Goal: Task Accomplishment & Management: Manage account settings

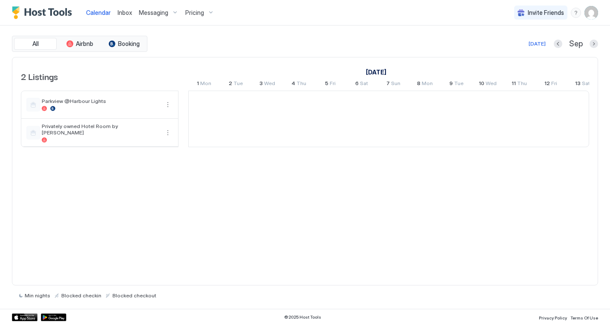
scroll to position [0, 473]
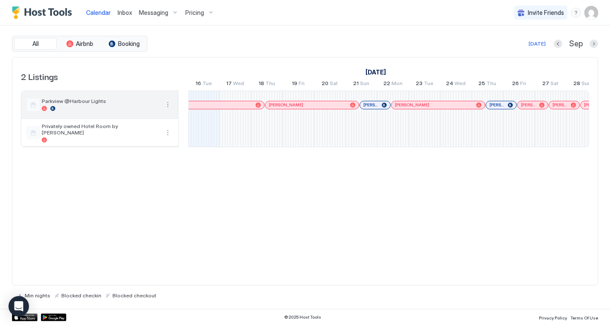
click at [172, 106] on button "More options" at bounding box center [168, 105] width 10 height 10
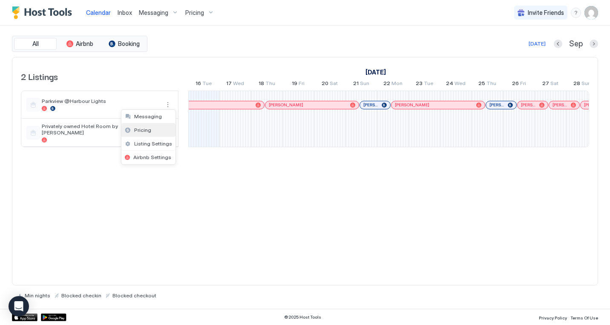
click at [145, 129] on span "Pricing" at bounding box center [142, 130] width 17 height 6
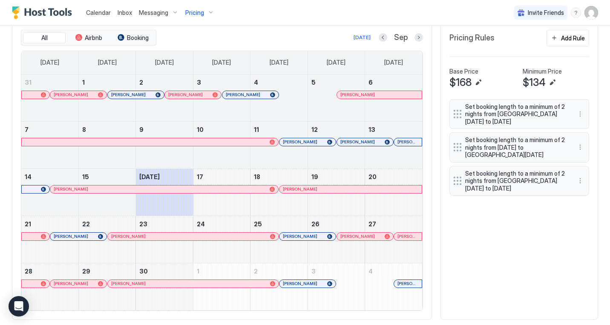
scroll to position [262, 0]
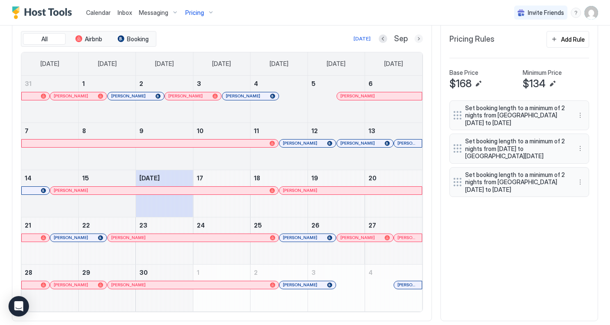
click at [419, 39] on button "Next month" at bounding box center [418, 38] width 9 height 9
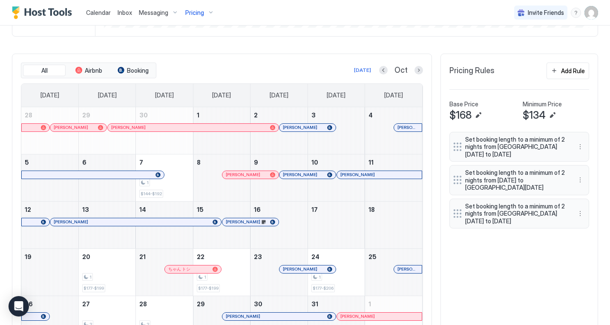
click at [95, 221] on div at bounding box center [95, 222] width 7 height 7
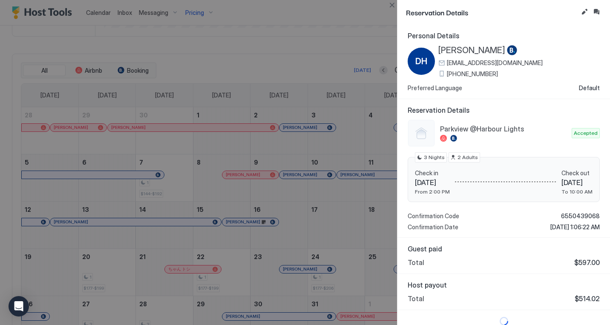
scroll to position [7, 0]
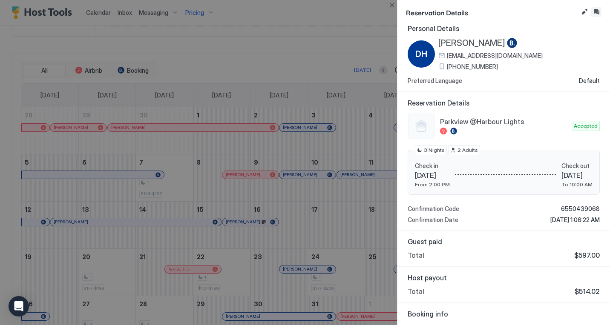
click at [596, 14] on button "Inbox" at bounding box center [596, 12] width 10 height 10
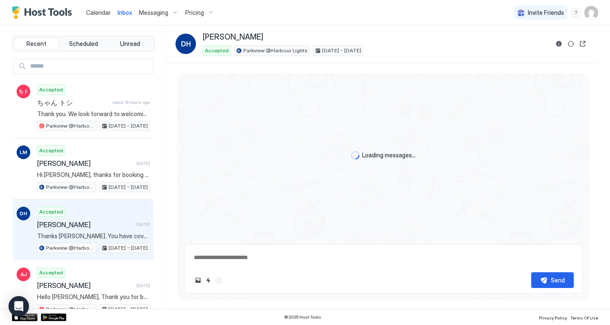
type textarea "*"
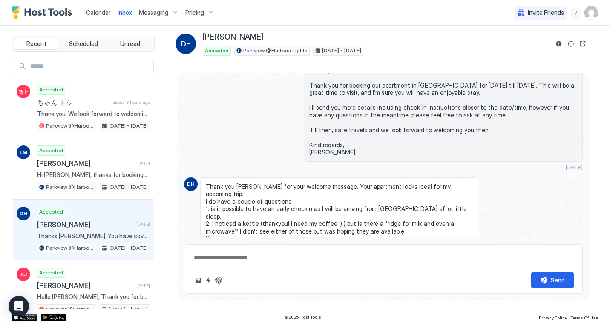
scroll to position [69, 0]
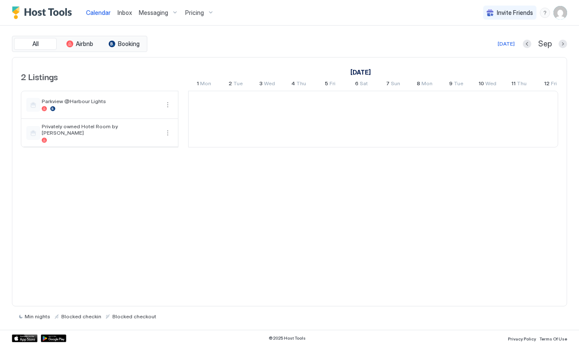
scroll to position [0, 473]
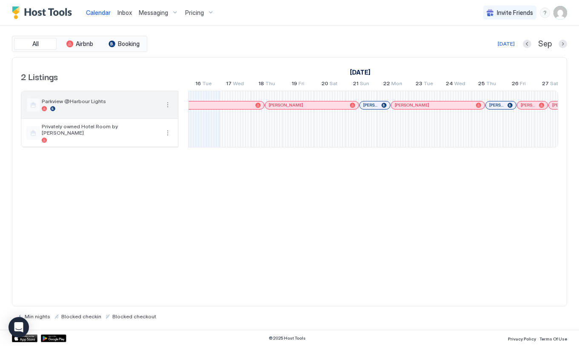
click at [167, 102] on button "More options" at bounding box center [168, 105] width 10 height 10
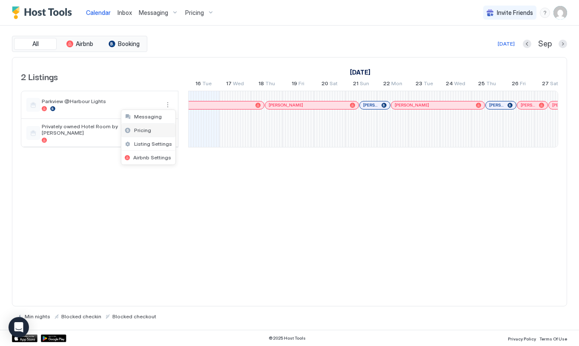
click at [143, 130] on span "Pricing" at bounding box center [142, 130] width 17 height 6
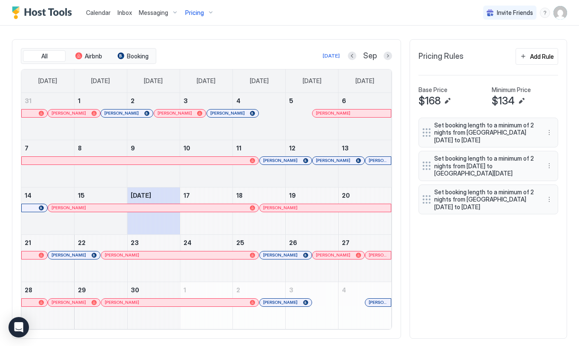
scroll to position [242, 0]
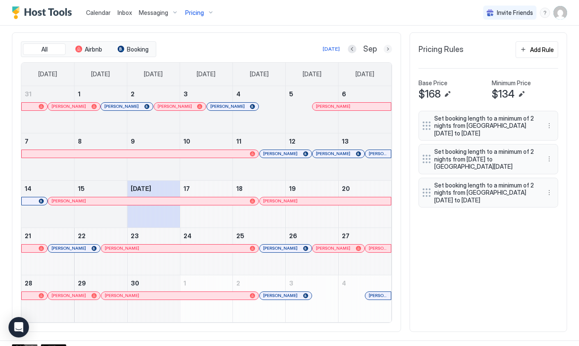
click at [390, 50] on button "Next month" at bounding box center [388, 49] width 9 height 9
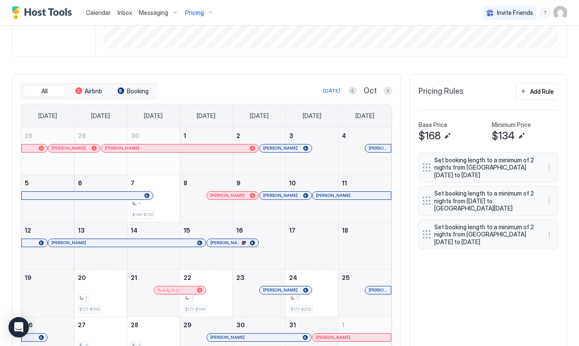
scroll to position [196, 0]
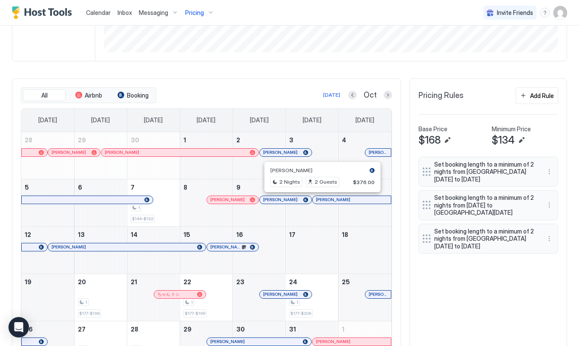
click at [319, 198] on div at bounding box center [319, 199] width 7 height 7
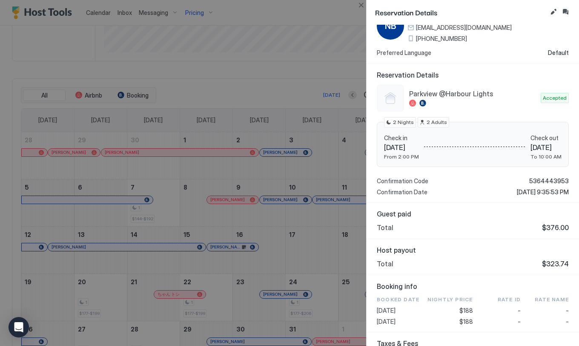
scroll to position [0, 0]
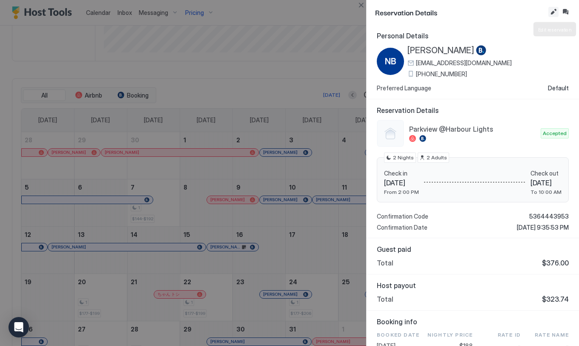
click at [555, 12] on button "Edit reservation" at bounding box center [553, 12] width 10 height 10
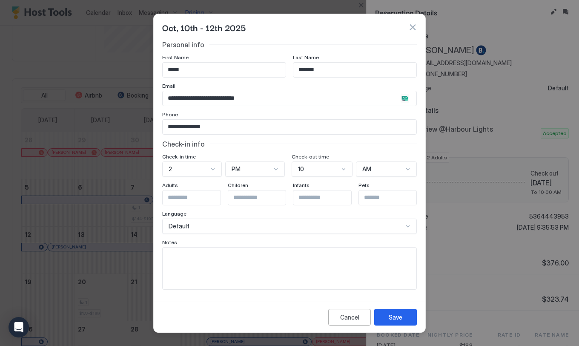
click at [214, 267] on textarea "Input Field" at bounding box center [290, 268] width 254 height 42
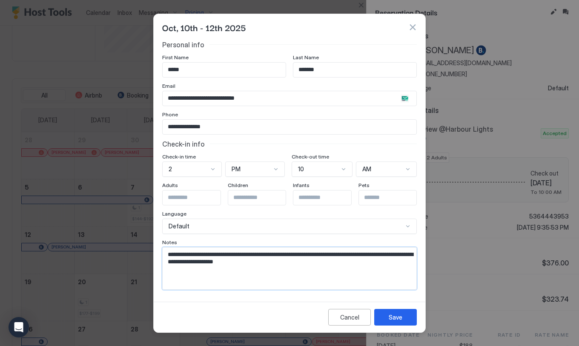
click at [167, 254] on textarea "**********" at bounding box center [290, 268] width 254 height 42
type textarea "**********"
click at [394, 316] on div "Save" at bounding box center [396, 317] width 14 height 9
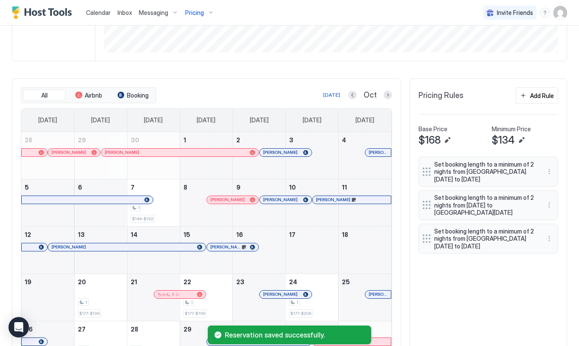
click at [438, 306] on div "All Airbnb Booking Today Oct Sunday Monday Tuesday Wednesday Thursday Friday Sa…" at bounding box center [289, 227] width 555 height 299
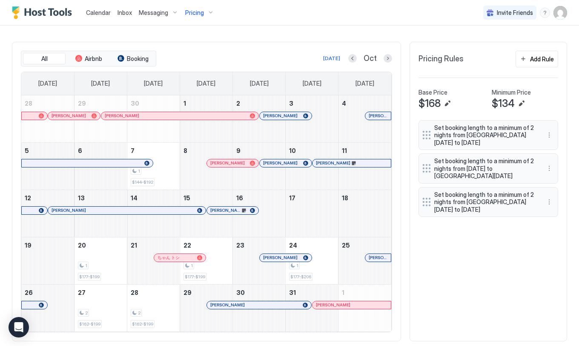
scroll to position [237, 0]
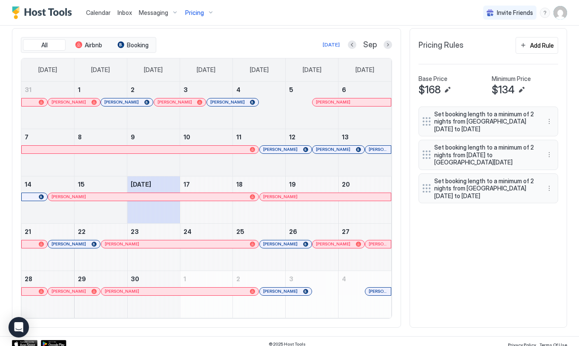
scroll to position [252, 0]
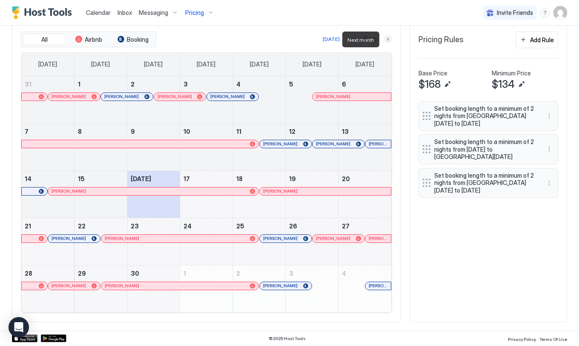
click at [388, 39] on button "Next month" at bounding box center [388, 39] width 9 height 9
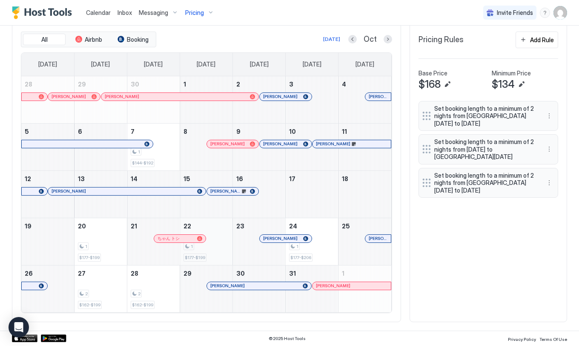
click at [221, 251] on div "1 $177-$199" at bounding box center [207, 241] width 46 height 40
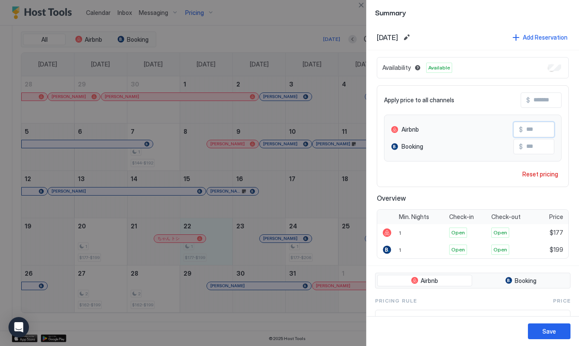
drag, startPoint x: 529, startPoint y: 129, endPoint x: 545, endPoint y: 130, distance: 16.2
click at [545, 130] on input "***" at bounding box center [557, 129] width 68 height 14
type input "***"
click at [552, 332] on div "Save" at bounding box center [549, 331] width 14 height 9
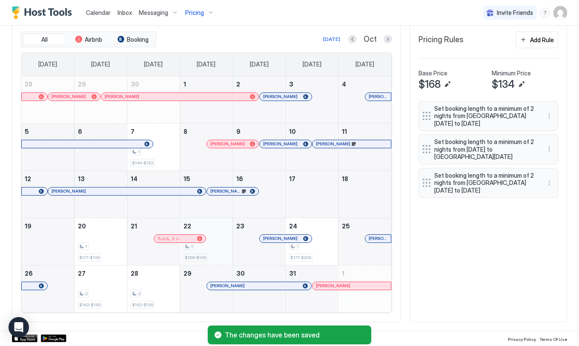
click at [214, 249] on div "1" at bounding box center [207, 246] width 46 height 8
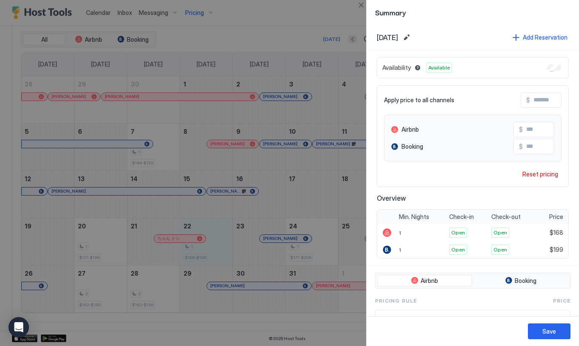
click at [528, 129] on input "Input Field" at bounding box center [557, 129] width 68 height 14
drag, startPoint x: 529, startPoint y: 129, endPoint x: 562, endPoint y: 130, distance: 32.4
click at [562, 130] on input "***" at bounding box center [557, 129] width 68 height 14
click at [542, 131] on input "***" at bounding box center [557, 129] width 68 height 14
type input "***"
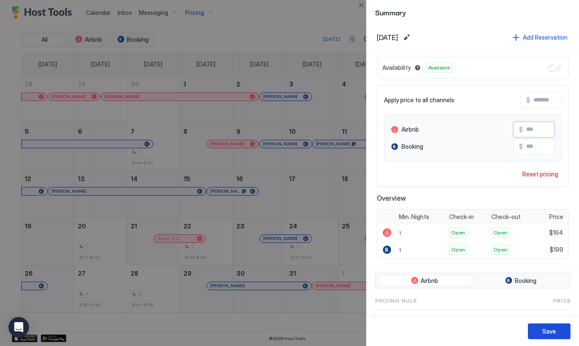
click at [546, 330] on div "Save" at bounding box center [549, 331] width 14 height 9
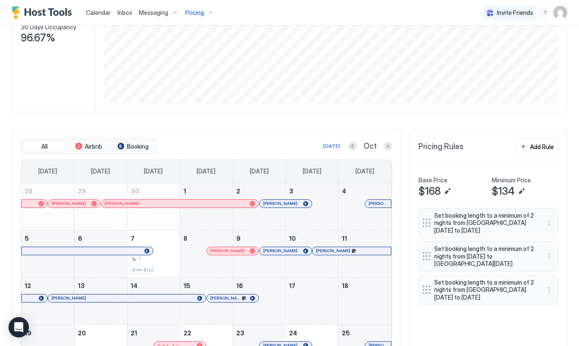
scroll to position [0, 0]
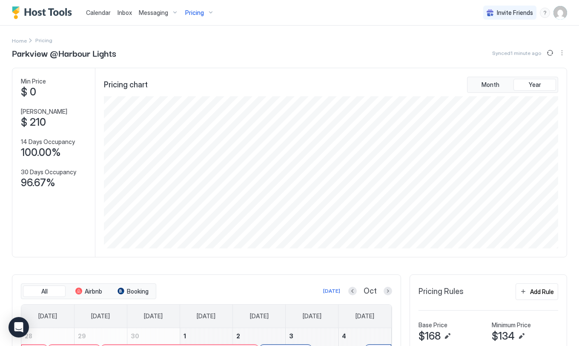
click at [242, 88] on div "Pricing chart Month Year" at bounding box center [331, 85] width 454 height 16
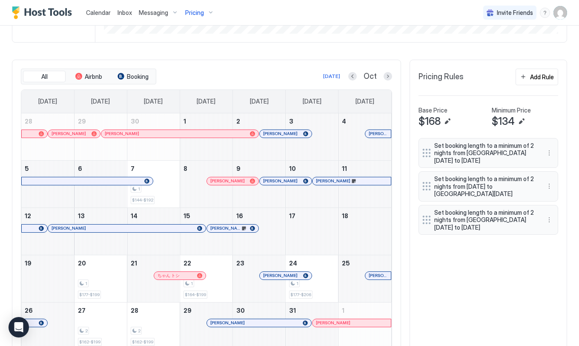
scroll to position [218, 0]
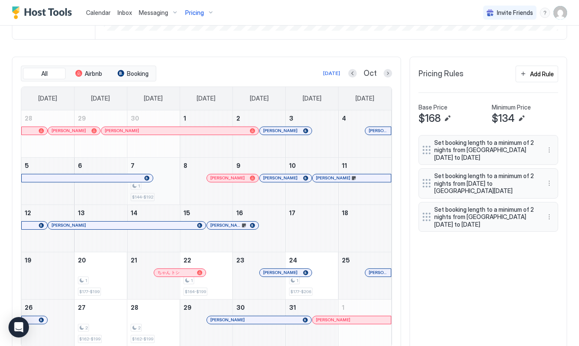
click at [164, 186] on div "1" at bounding box center [154, 186] width 46 height 8
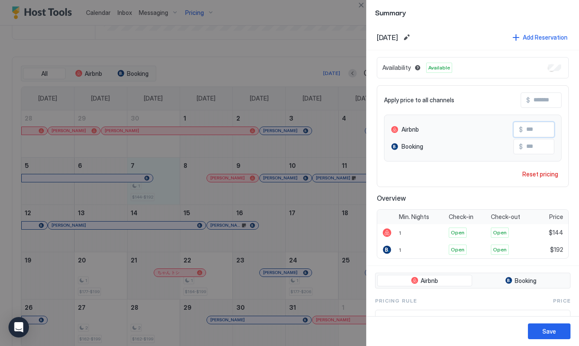
drag, startPoint x: 530, startPoint y: 129, endPoint x: 543, endPoint y: 129, distance: 13.2
click at [543, 129] on input "***" at bounding box center [557, 129] width 68 height 14
type input "*"
type input "***"
click at [542, 331] on button "Save" at bounding box center [549, 331] width 43 height 16
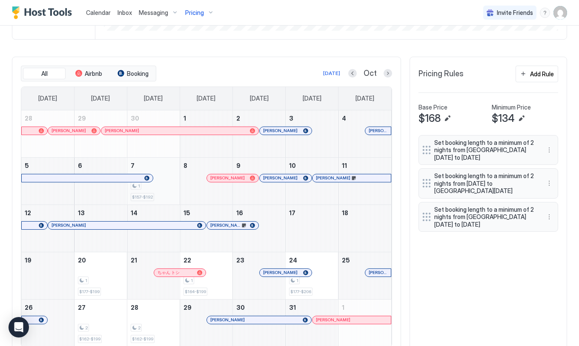
click at [162, 194] on div "1 $157-$192" at bounding box center [154, 181] width 46 height 40
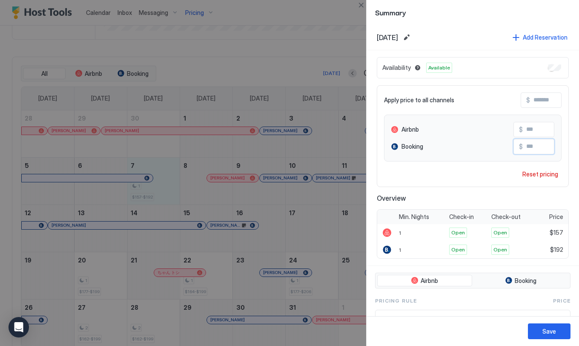
click at [529, 146] on input "***" at bounding box center [557, 146] width 68 height 14
type input "*"
type input "***"
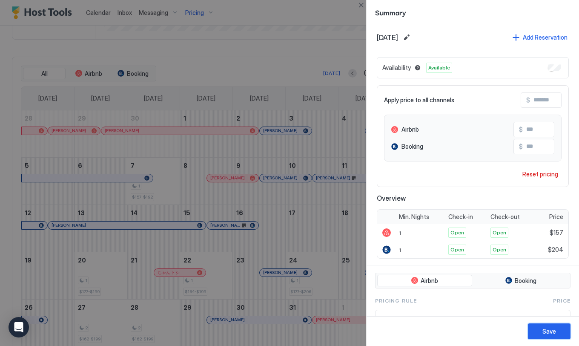
click at [551, 334] on div "Save" at bounding box center [549, 331] width 14 height 9
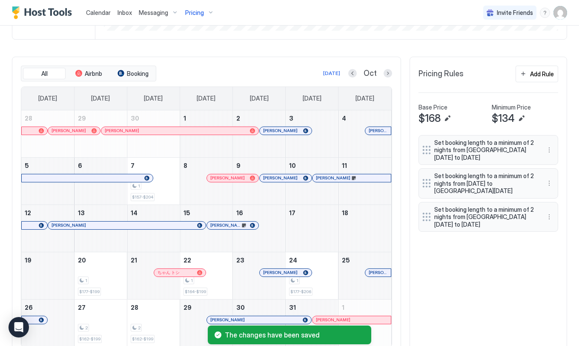
click at [488, 298] on div "All Airbnb Booking Today Oct Sunday Monday Tuesday Wednesday Thursday Friday Sa…" at bounding box center [289, 206] width 555 height 299
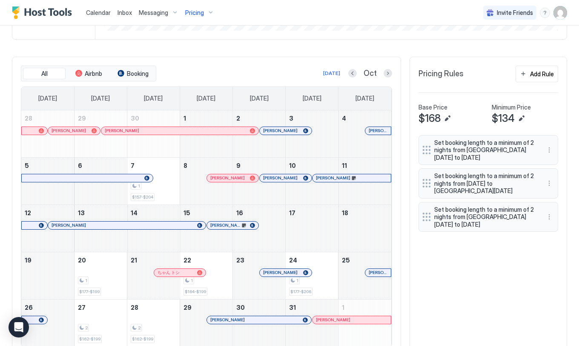
click at [500, 278] on div "All Airbnb Booking Today Oct Sunday Monday Tuesday Wednesday Thursday Friday Sa…" at bounding box center [289, 206] width 555 height 299
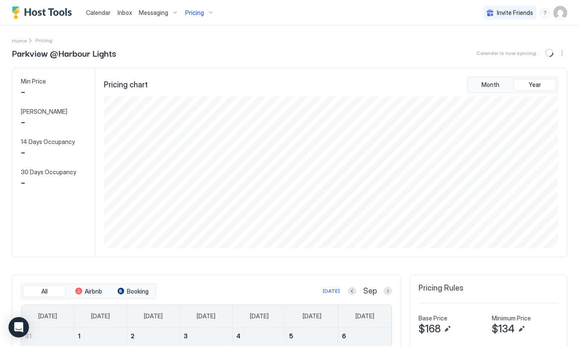
scroll to position [152, 456]
